Goal: Browse casually: Explore the website without a specific task or goal

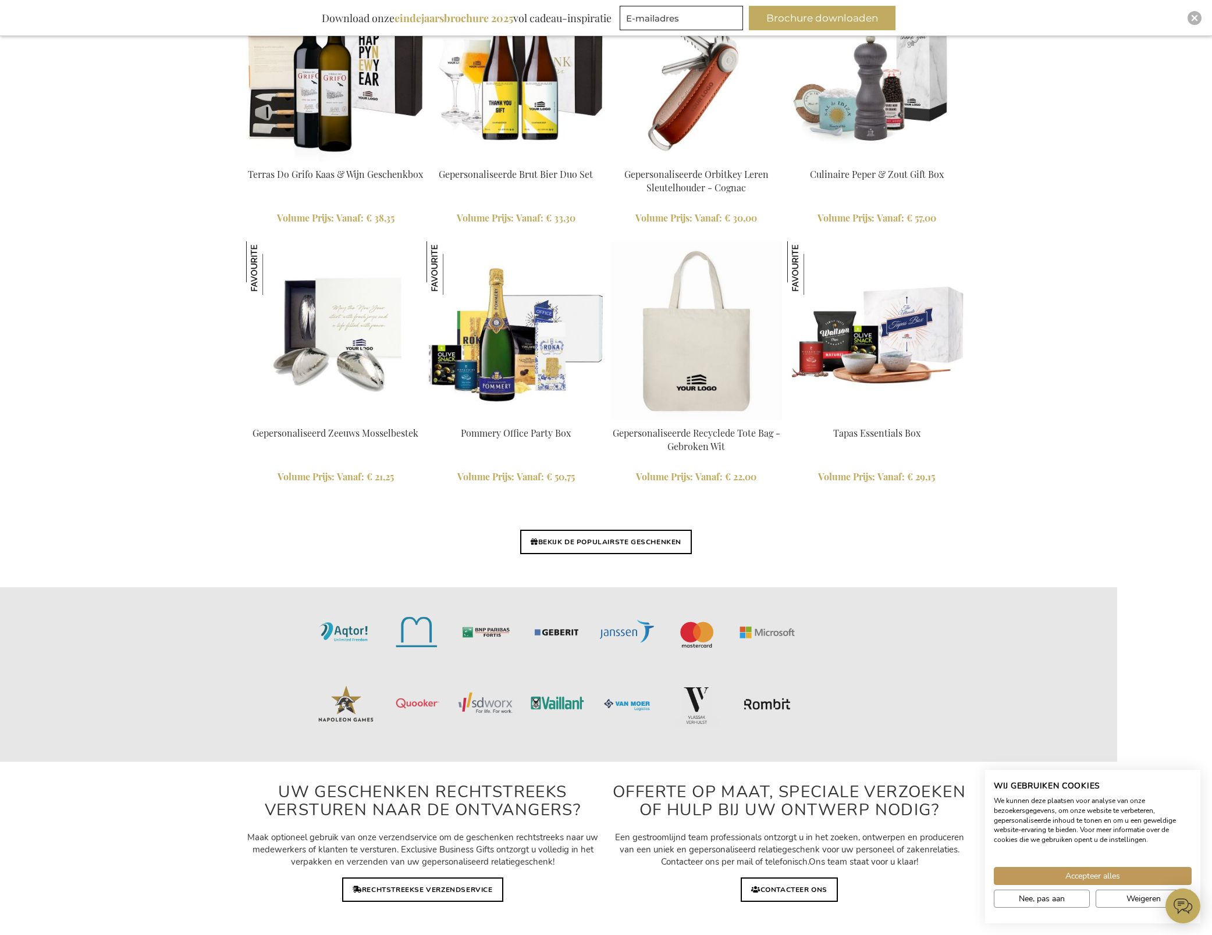
scroll to position [2493, 0]
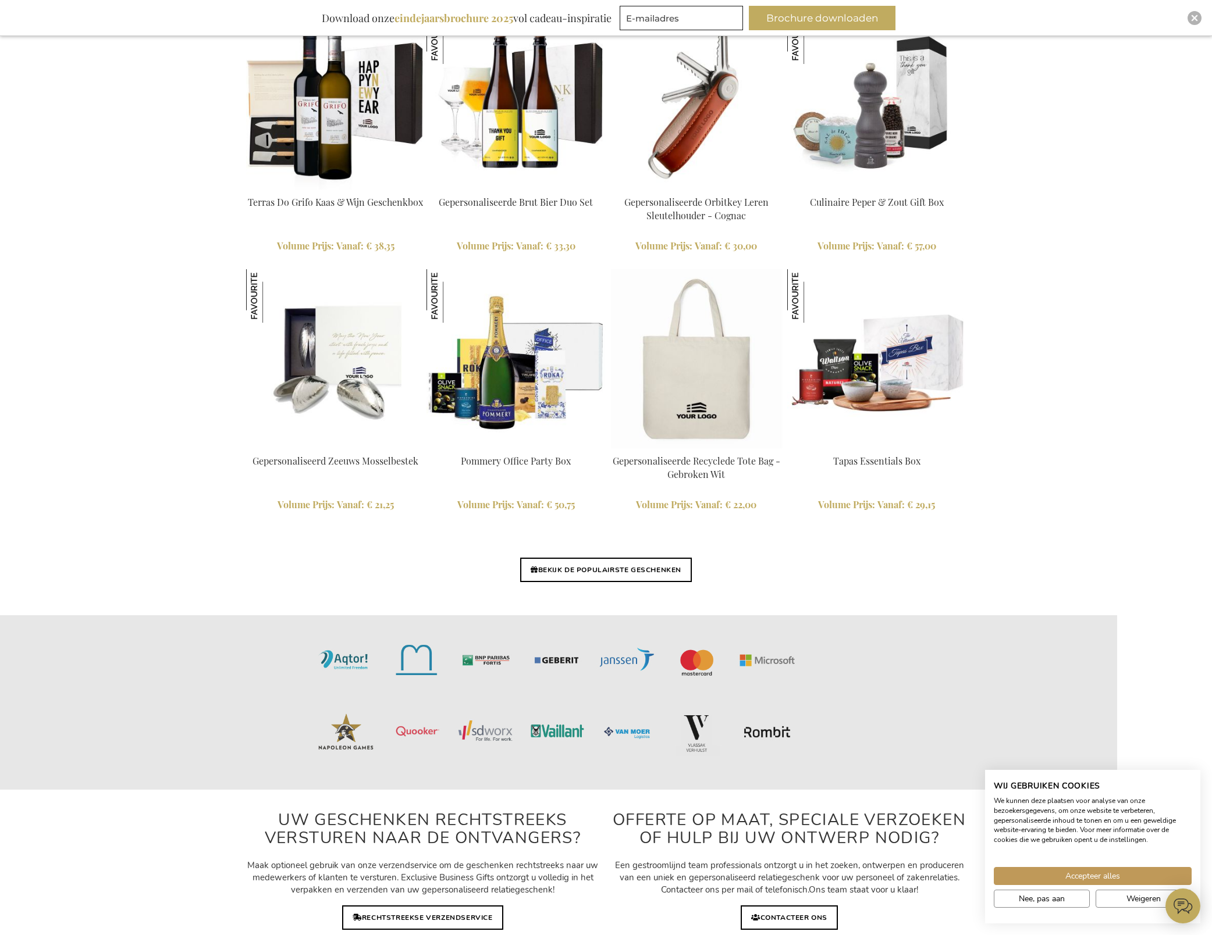
click at [642, 554] on div "BEKIJK DE POPULAIRSTE GESCHENKEN" at bounding box center [606, 583] width 733 height 63
click at [653, 555] on div "BEKIJK DE POPULAIRSTE GESCHENKEN" at bounding box center [606, 583] width 733 height 63
click at [626, 571] on link "BEKIJK DE POPULAIRSTE GESCHENKEN" at bounding box center [606, 570] width 172 height 24
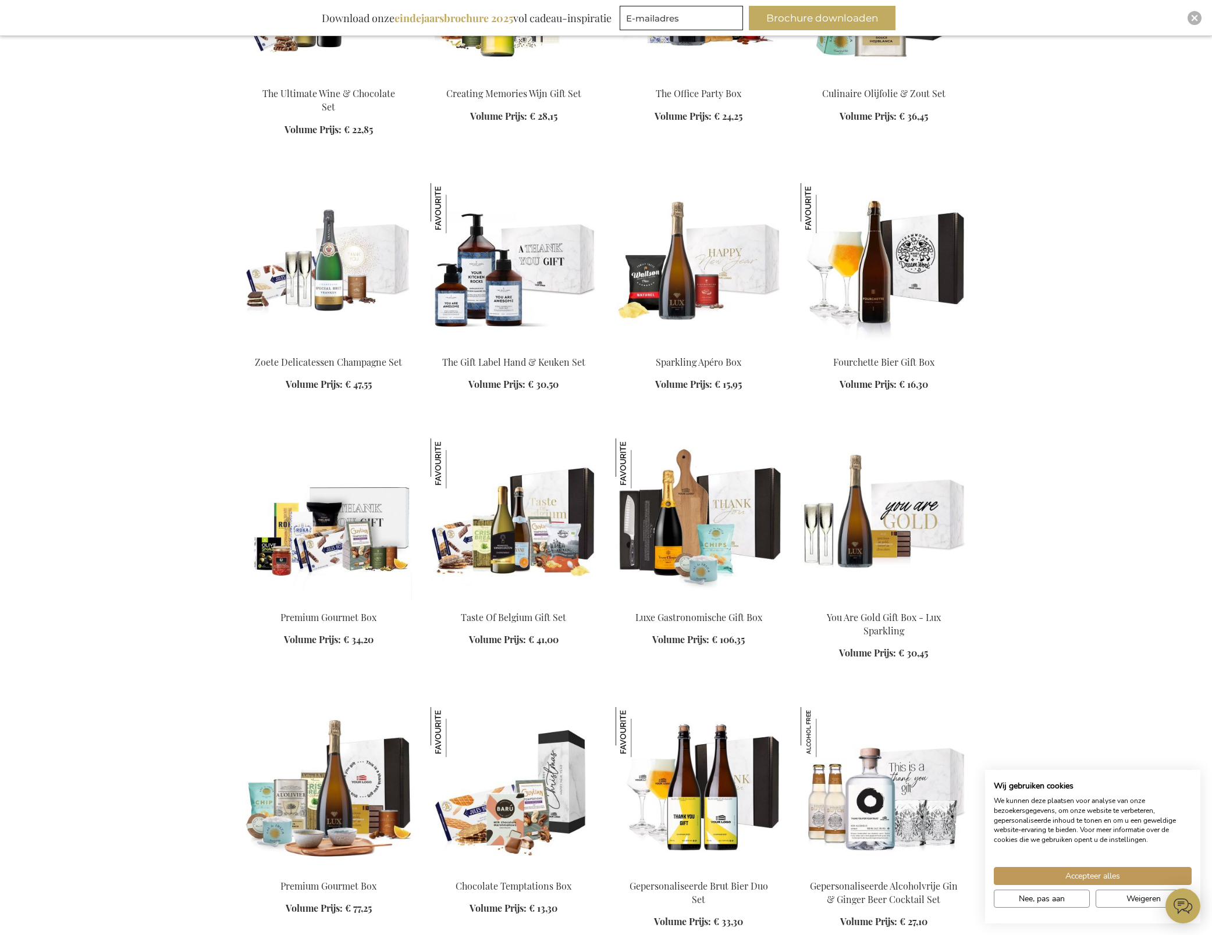
scroll to position [411, 0]
